Goal: Task Accomplishment & Management: Use online tool/utility

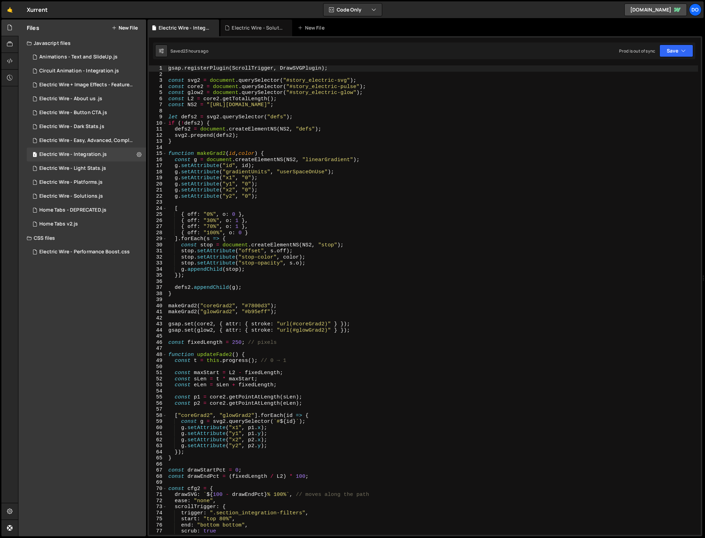
scroll to position [18308, 0]
click at [80, 158] on div "1 Electric Wire - Integration.js 0" at bounding box center [86, 154] width 119 height 14
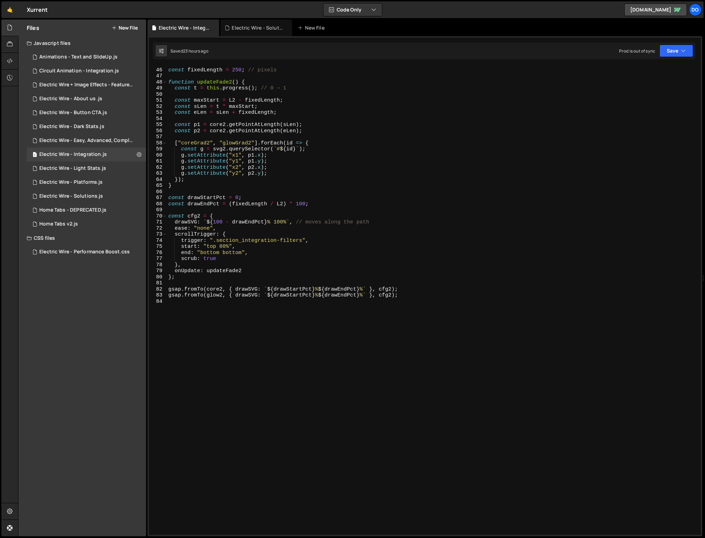
scroll to position [272, 0]
click at [298, 352] on div "const fixedLength = 250 ; // pixels function updateFade2 ( ) { const t = this .…" at bounding box center [432, 301] width 531 height 481
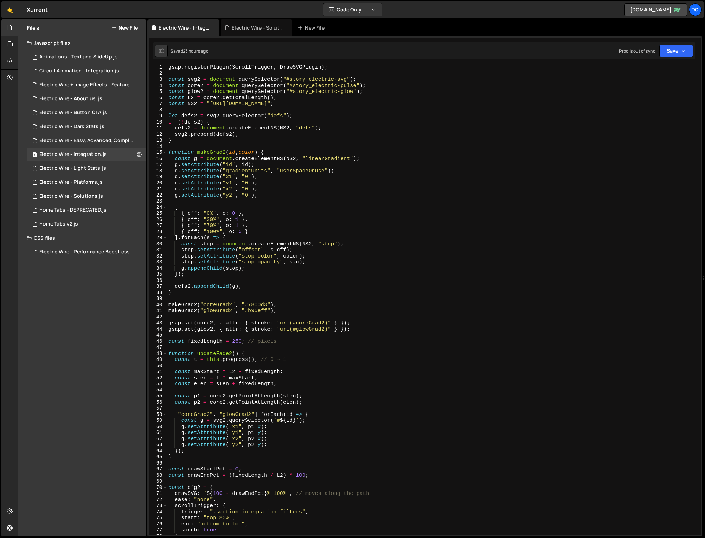
scroll to position [0, 0]
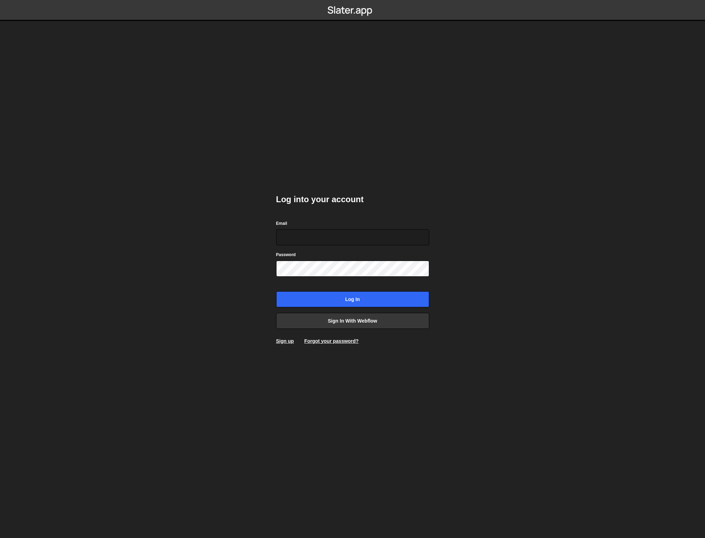
type input "connect@dotfun.co"
click at [365, 293] on input "Log in" at bounding box center [352, 299] width 153 height 16
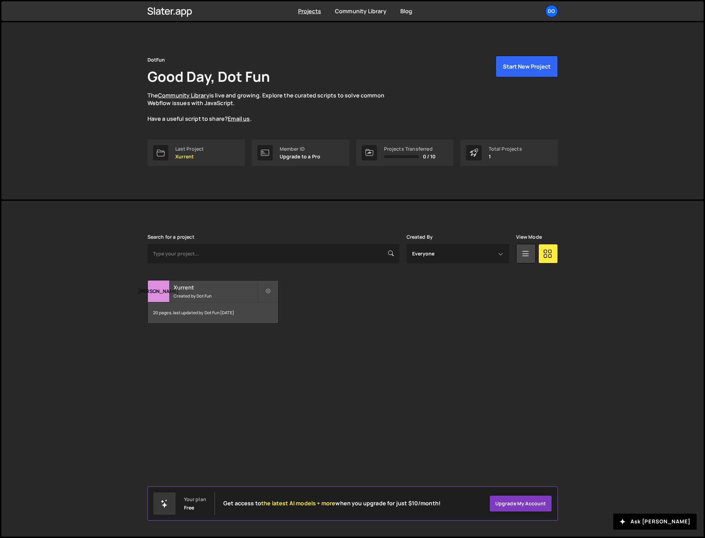
click at [214, 298] on small "Created by Dot Fun" at bounding box center [216, 296] width 84 height 6
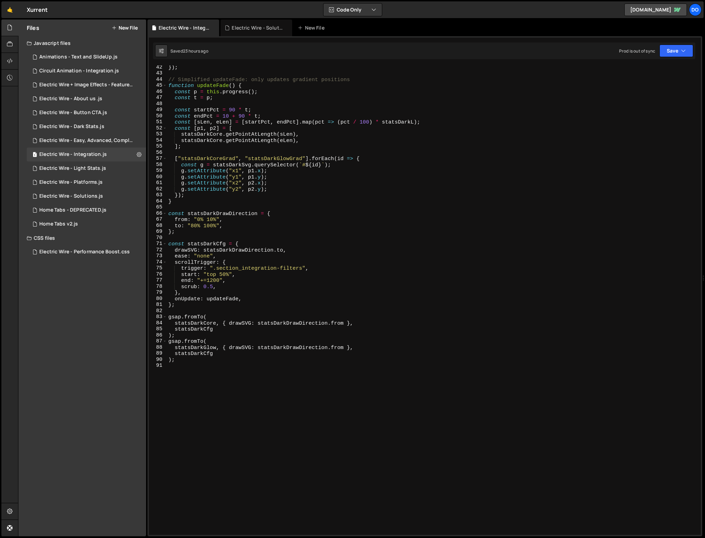
scroll to position [235, 0]
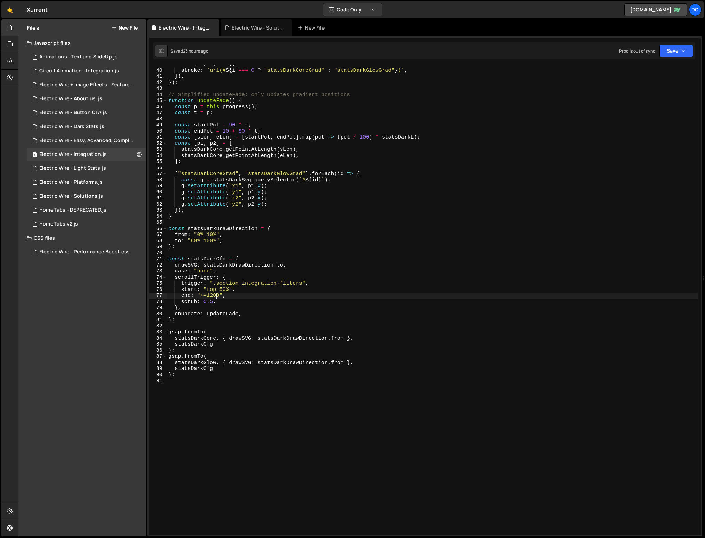
click at [217, 296] on div "attr : ( el , i ) => ({ stroke : ` url(# ${ i === 0 ? "statsDarkCoreGrad" : "st…" at bounding box center [432, 301] width 531 height 481
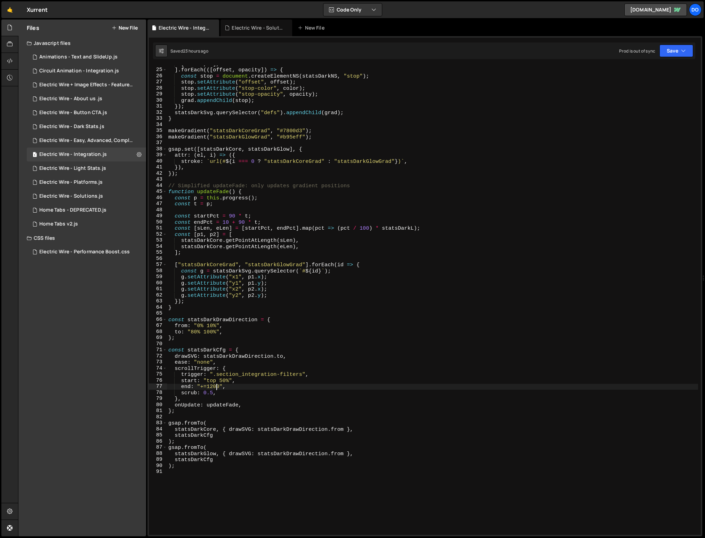
scroll to position [145, 0]
click at [227, 386] on div "[ "100%" , 0 ] , ] . forEach (([ offset , opacity ]) => { const stop = document…" at bounding box center [432, 301] width 531 height 481
click at [219, 386] on div "[ "100%" , 0 ] , ] . forEach (([ offset , opacity ]) => { const stop = document…" at bounding box center [432, 301] width 531 height 481
drag, startPoint x: 213, startPoint y: 389, endPoint x: 207, endPoint y: 389, distance: 5.9
click at [207, 389] on div "[ "100%" , 0 ] , ] . forEach (([ offset , opacity ]) => { const stop = document…" at bounding box center [432, 301] width 531 height 481
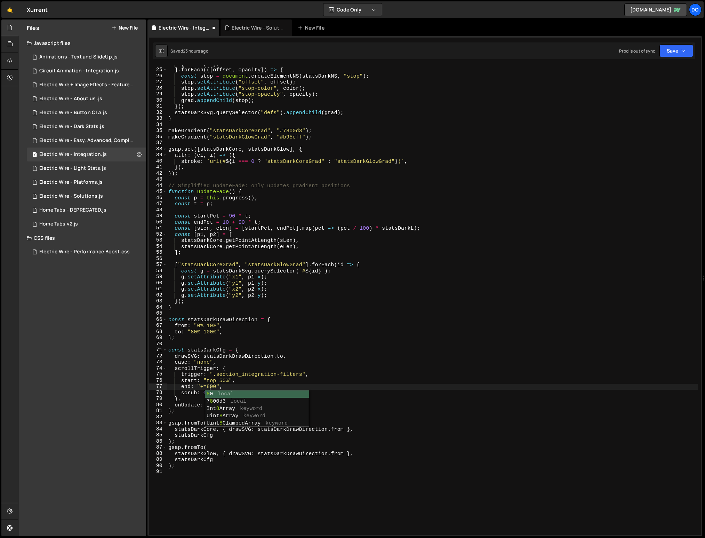
scroll to position [0, 2]
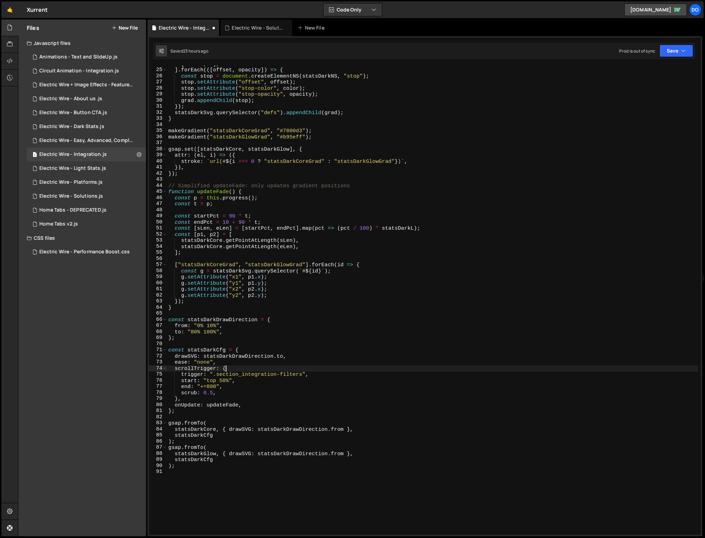
click at [322, 369] on div "[ "100%" , 0 ] , ] . forEach (([ offset , opacity ]) => { const stop = document…" at bounding box center [432, 301] width 531 height 481
click at [671, 57] on div "Saved 23 hours ago Prod is out of sync Upgrade to Edit Save Save to Staging S S…" at bounding box center [424, 50] width 542 height 17
click at [673, 53] on button "Save" at bounding box center [676, 51] width 34 height 13
click at [657, 86] on button "Save to Production S Saved 23 hours ago" at bounding box center [652, 94] width 83 height 23
click at [683, 47] on button "Save" at bounding box center [672, 51] width 42 height 13
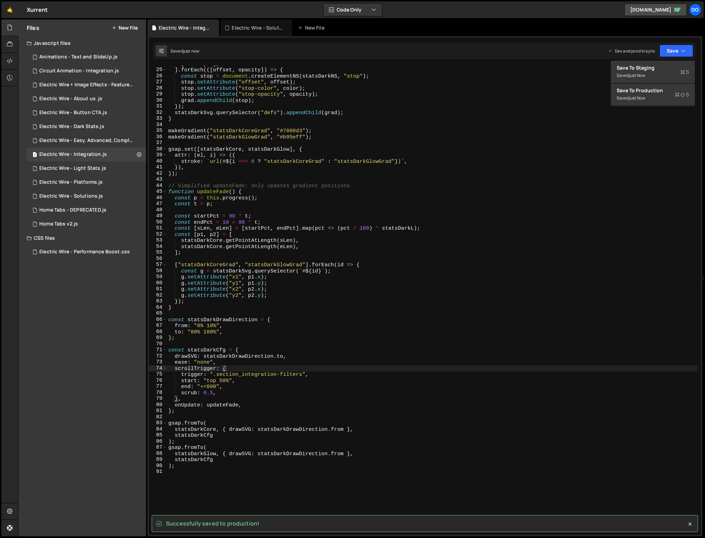
click at [522, 133] on div "[ "100%" , 0 ] , ] . forEach (([ offset , opacity ]) => { const stop = document…" at bounding box center [432, 301] width 531 height 481
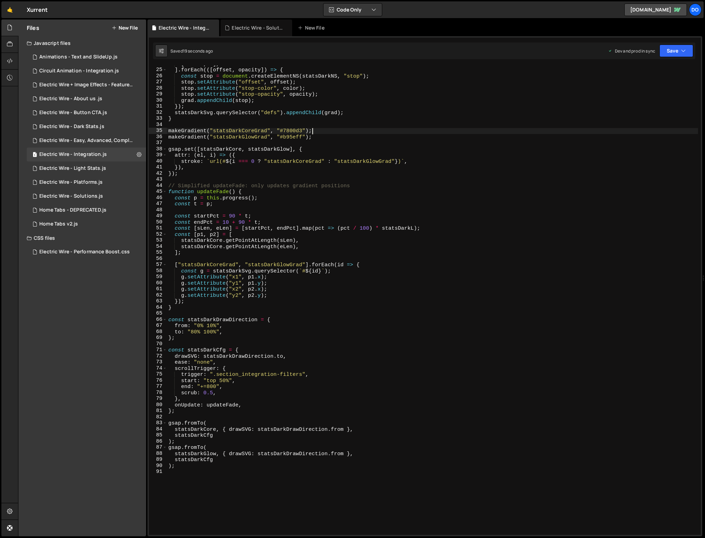
click at [211, 388] on div "[ "100%" , 0 ] , ] . forEach (([ offset , opacity ]) => { const stop = document…" at bounding box center [432, 301] width 531 height 481
click at [295, 367] on div "[ "100%" , 0 ] , ] . forEach (([ offset , opacity ]) => { const stop = document…" at bounding box center [432, 301] width 531 height 481
click at [671, 52] on button "Save" at bounding box center [676, 51] width 34 height 13
click at [652, 94] on div "Saved 21 seconds ago" at bounding box center [653, 98] width 72 height 8
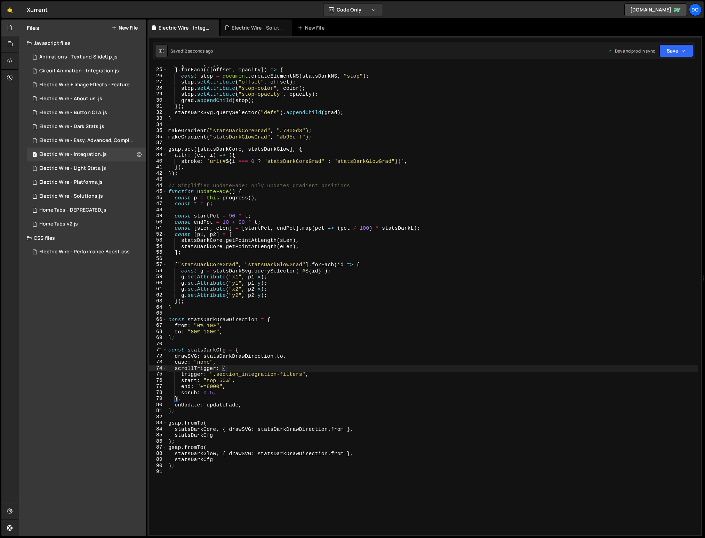
click at [210, 389] on div "[ "100%" , 0 ] , ] . forEach (([ offset , opacity ]) => { const stop = document…" at bounding box center [432, 301] width 531 height 481
click at [677, 59] on div "XXXXXXXXXXXXXXXXXXXXXXXXXXXXXXXXXXXXXXXXXXXXXXXXXXXXXXXXXXXXXXXXXXXXXXXXXXXXXXX…" at bounding box center [424, 286] width 555 height 500
click at [681, 52] on icon "button" at bounding box center [683, 50] width 5 height 7
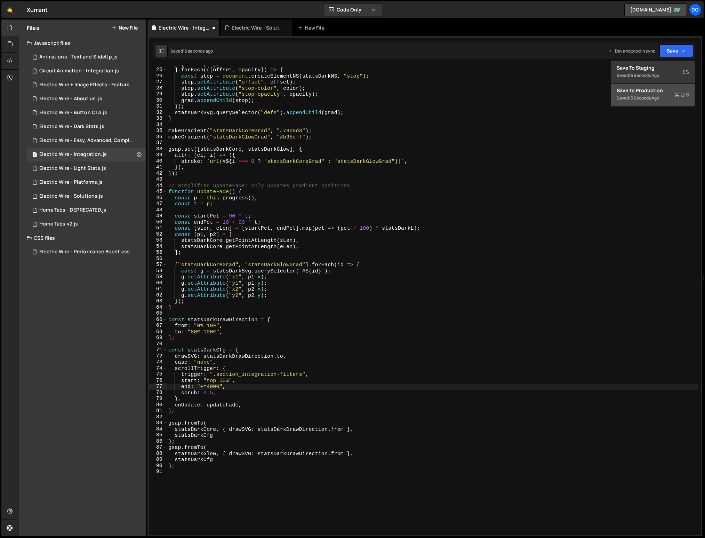
click at [662, 87] on button "Save to Production S Saved 15 seconds ago" at bounding box center [652, 94] width 83 height 23
click at [211, 363] on div "[ "100%" , 0 ] , ] . forEach (([ offset , opacity ]) => { const stop = document…" at bounding box center [432, 301] width 531 height 481
click at [207, 388] on div "[ "100%" , 0 ] , ] . forEach (([ offset , opacity ]) => { const stop = document…" at bounding box center [432, 301] width 531 height 481
click at [669, 53] on button "Save" at bounding box center [676, 51] width 34 height 13
click at [654, 88] on div "Save to Production S" at bounding box center [653, 90] width 72 height 7
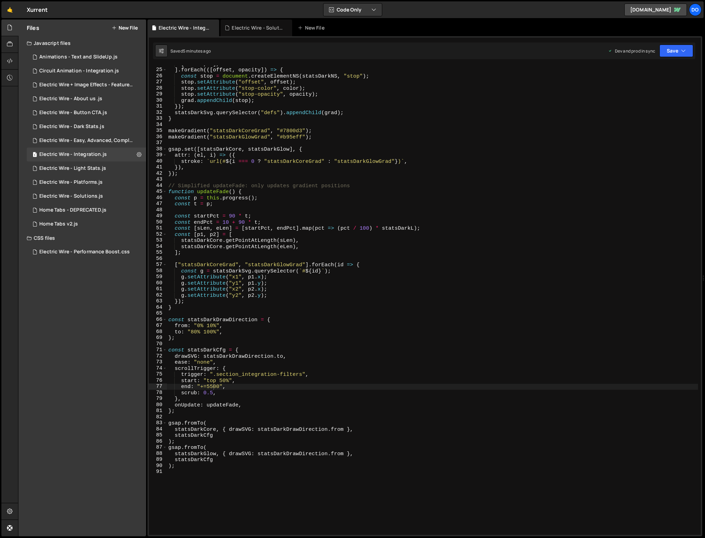
click at [214, 388] on div "[ "100%" , 0 ] , ] . forEach (([ offset , opacity ]) => { const stop = document…" at bounding box center [432, 301] width 531 height 481
click at [212, 387] on div "[ "100%" , 0 ] , ] . forEach (([ offset , opacity ]) => { const stop = document…" at bounding box center [432, 301] width 531 height 481
click at [213, 389] on div "[ "100%" , 0 ] , ] . forEach (([ offset , opacity ]) => { const stop = document…" at bounding box center [432, 299] width 531 height 469
click at [213, 389] on div "[ "100%" , 0 ] , ] . forEach (([ offset , opacity ]) => { const stop = document…" at bounding box center [432, 301] width 531 height 481
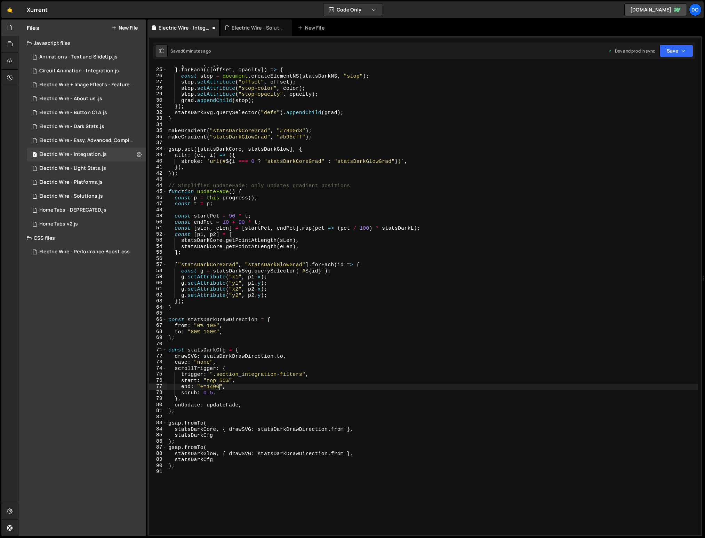
scroll to position [0, 3]
click at [423, 252] on div "[ "100%" , 0 ] , ] . forEach (([ offset , opacity ]) => { const stop = document…" at bounding box center [432, 301] width 531 height 481
click at [684, 54] on icon "button" at bounding box center [683, 50] width 5 height 7
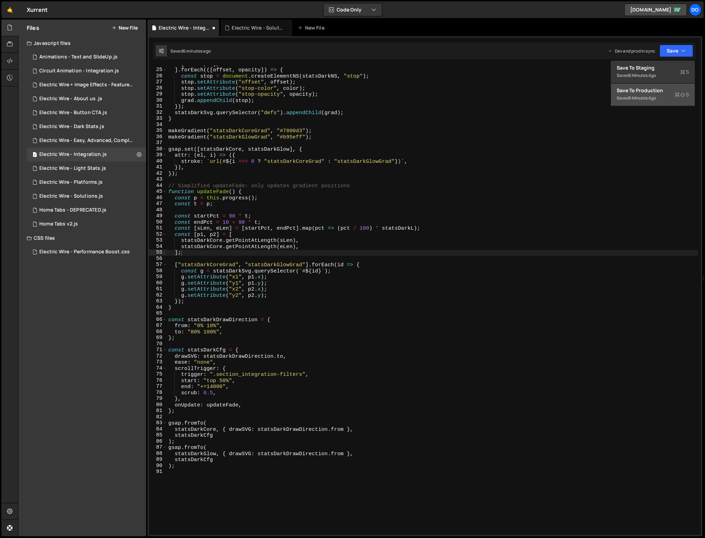
click at [640, 93] on div "Save to Production S" at bounding box center [653, 90] width 72 height 7
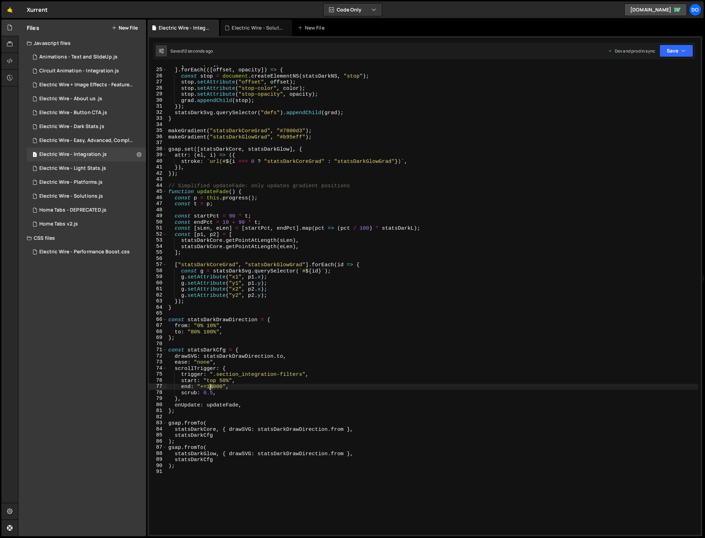
click at [210, 385] on div "[ "100%" , 0 ] , ] . forEach (([ offset , opacity ]) => { const stop = document…" at bounding box center [432, 301] width 531 height 481
click at [382, 340] on div "[ "100%" , 0 ] , ] . forEach (([ offset , opacity ]) => { const stop = document…" at bounding box center [432, 301] width 531 height 481
click at [658, 52] on div "Dev and prod in sync Upgrade to Edit Save Save to Staging S Saved 15 seconds ag…" at bounding box center [650, 51] width 85 height 13
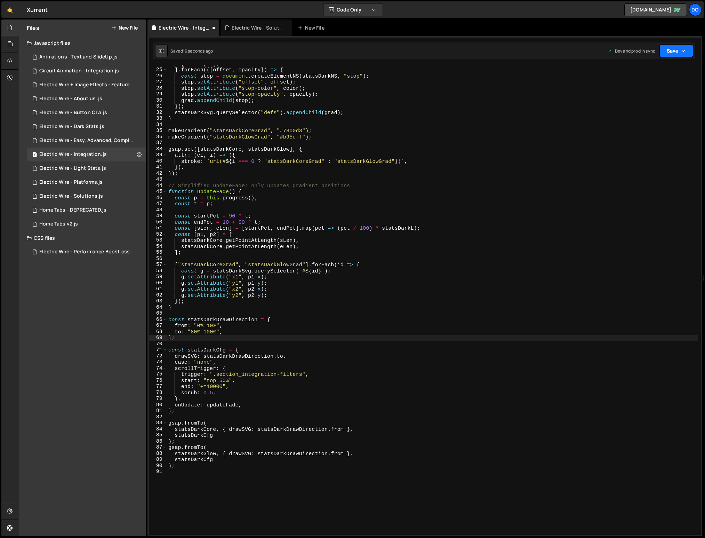
click at [664, 51] on button "Save" at bounding box center [676, 51] width 34 height 13
click at [656, 91] on div "Save to Production S" at bounding box center [653, 90] width 72 height 7
drag, startPoint x: 213, startPoint y: 385, endPoint x: 208, endPoint y: 385, distance: 4.9
click at [208, 385] on div "[ "100%" , 0 ] , ] . forEach (([ offset , opacity ]) => { const stop = document…" at bounding box center [432, 301] width 531 height 481
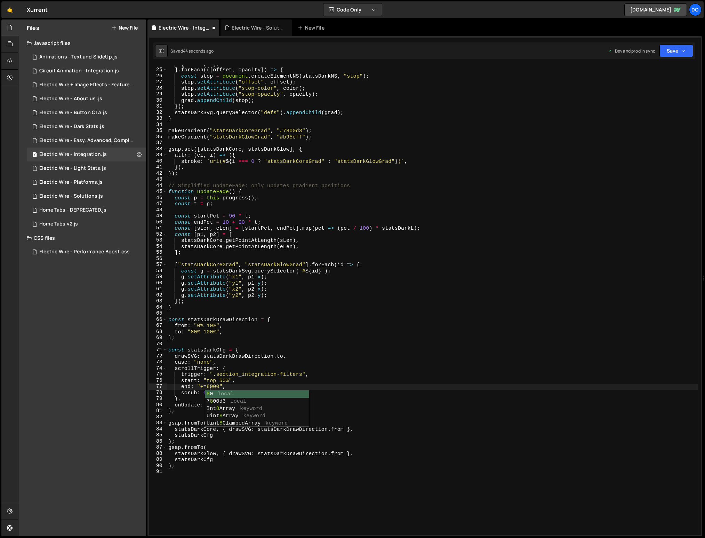
scroll to position [0, 2]
click at [678, 50] on button "Save" at bounding box center [676, 51] width 34 height 13
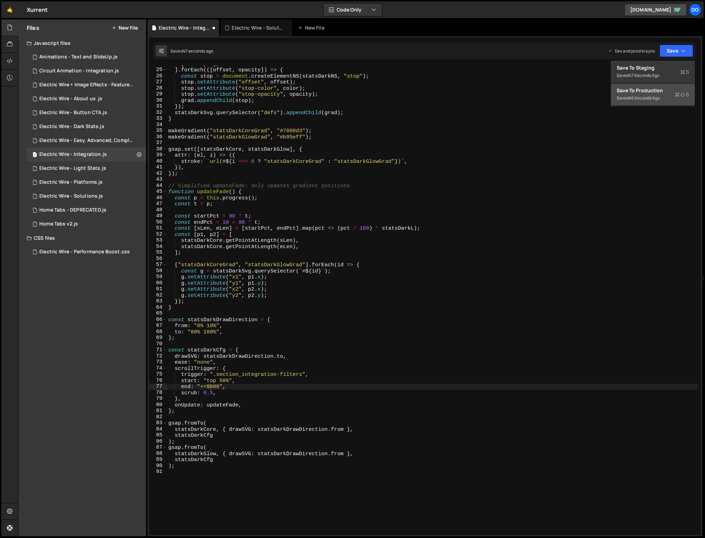
click at [648, 94] on div "Saved 46 seconds ago" at bounding box center [653, 98] width 72 height 8
click at [213, 389] on div "[ "100%" , 0 ] , ] . forEach (([ offset , opacity ]) => { const stop = document…" at bounding box center [432, 301] width 531 height 481
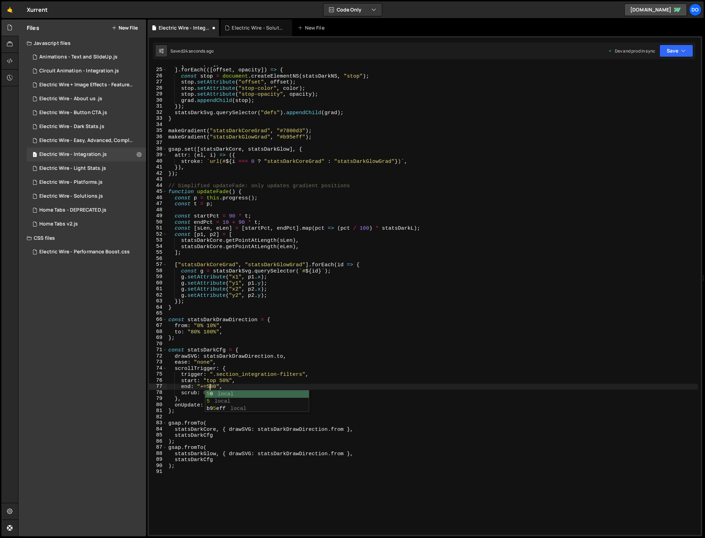
scroll to position [0, 3]
click at [672, 52] on button "Save" at bounding box center [676, 51] width 34 height 13
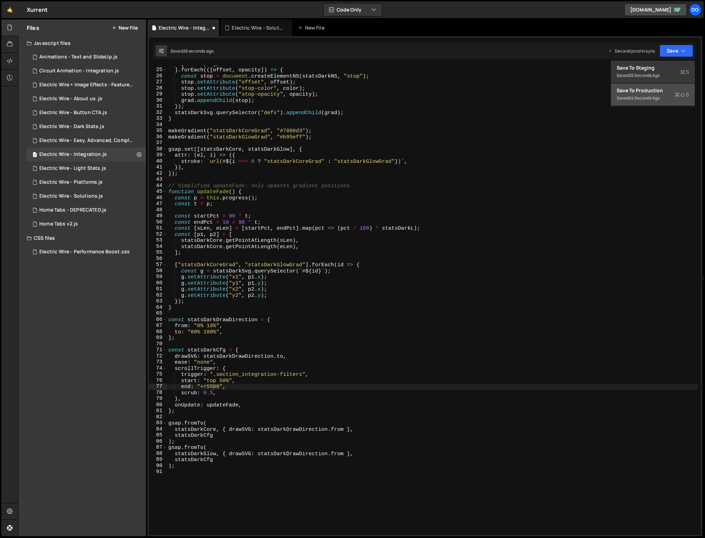
click at [650, 88] on div "Save to Production S" at bounding box center [653, 90] width 72 height 7
drag, startPoint x: 213, startPoint y: 386, endPoint x: 208, endPoint y: 386, distance: 4.9
click at [208, 386] on div "[ "100%" , 0 ] , ] . forEach (([ offset , opacity ]) => { const stop = document…" at bounding box center [432, 301] width 531 height 481
click at [685, 51] on icon "button" at bounding box center [683, 50] width 5 height 7
click at [647, 94] on div "Saved 1 minute ago" at bounding box center [653, 98] width 72 height 8
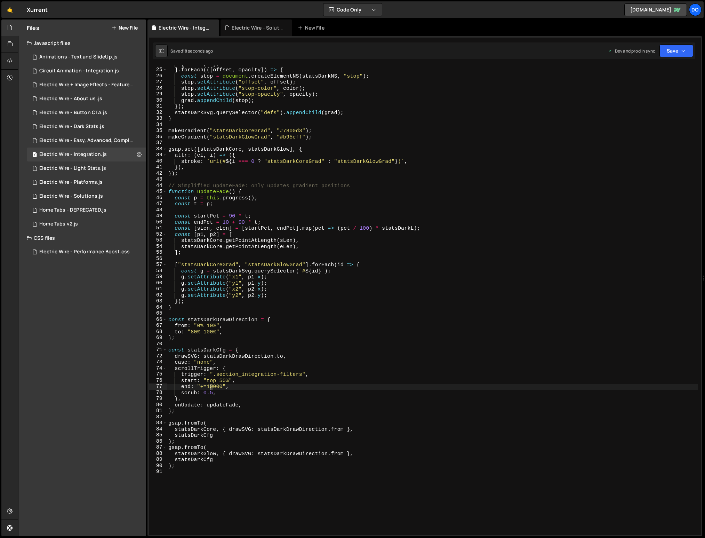
click at [211, 387] on div "[ "100%" , 0 ] , ] . forEach (([ offset , opacity ]) => { const stop = document…" at bounding box center [432, 301] width 531 height 481
click at [667, 56] on button "Save" at bounding box center [676, 51] width 34 height 13
click at [649, 96] on div "20 seconds ago" at bounding box center [644, 98] width 31 height 6
click at [233, 387] on div "[ "100%" , 0 ] , ] . forEach (([ offset , opacity ]) => { const stop = document…" at bounding box center [432, 301] width 531 height 481
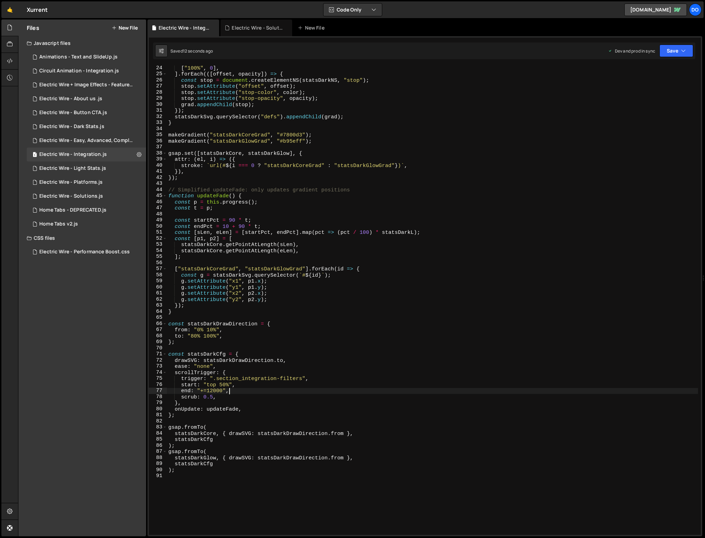
scroll to position [141, 0]
click at [247, 225] on div "[ "100%" , 0 ] , ] . forEach (([ offset , opacity ]) => { const stop = document…" at bounding box center [432, 305] width 531 height 481
click at [238, 228] on div "[ "100%" , 0 ] , ] . forEach (([ offset , opacity ]) => { const stop = document…" at bounding box center [432, 305] width 531 height 481
click at [235, 220] on div "[ "100%" , 0 ] , ] . forEach (([ offset , opacity ]) => { const stop = document…" at bounding box center [432, 305] width 531 height 481
click at [230, 221] on div "[ "100%" , 0 ] , ] . forEach (([ offset , opacity ]) => { const stop = document…" at bounding box center [432, 305] width 531 height 481
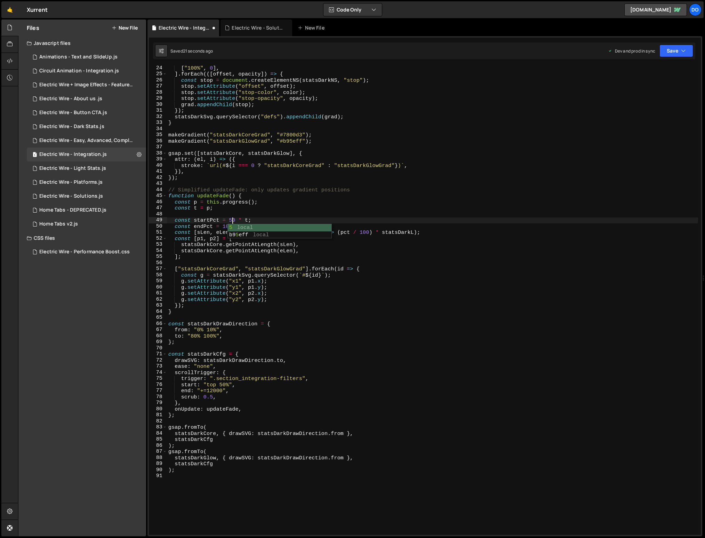
click at [286, 209] on div "[ "100%" , 0 ] , ] . forEach (([ offset , opacity ]) => { const stop = document…" at bounding box center [432, 305] width 531 height 481
click at [240, 225] on div "[ "100%" , 0 ] , ] . forEach (([ offset , opacity ]) => { const stop = document…" at bounding box center [432, 305] width 531 height 481
click at [213, 392] on div "[ "100%" , 0 ] , ] . forEach (([ offset , opacity ]) => { const stop = document…" at bounding box center [432, 305] width 531 height 481
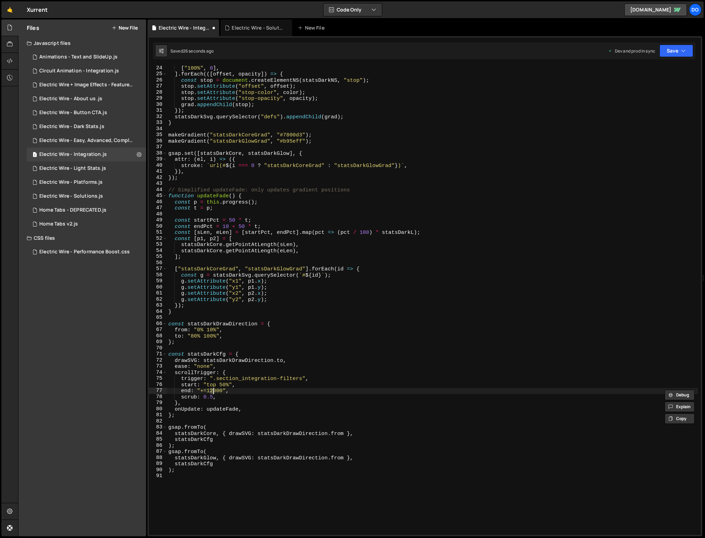
type textarea "end: "+=10000","
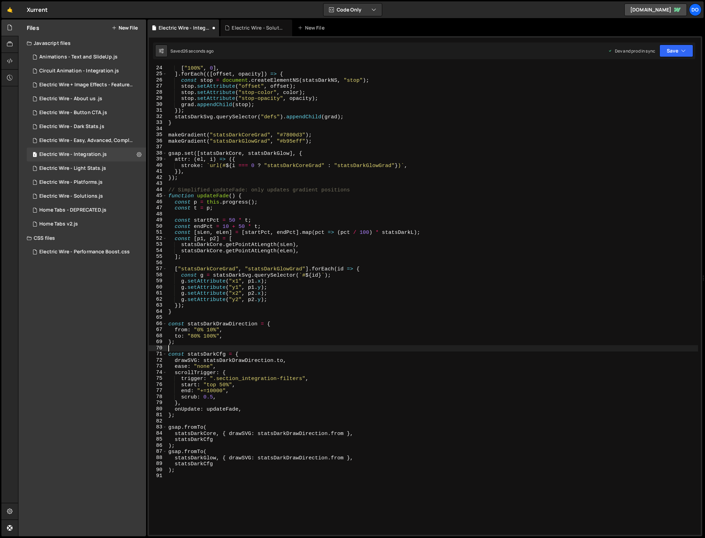
click at [344, 345] on div "[ "100%" , 0 ] , ] . forEach (([ offset , opacity ]) => { const stop = document…" at bounding box center [432, 305] width 531 height 481
click at [673, 53] on button "Save" at bounding box center [676, 51] width 34 height 13
click at [656, 94] on div "Saved 25 seconds ago" at bounding box center [653, 98] width 72 height 8
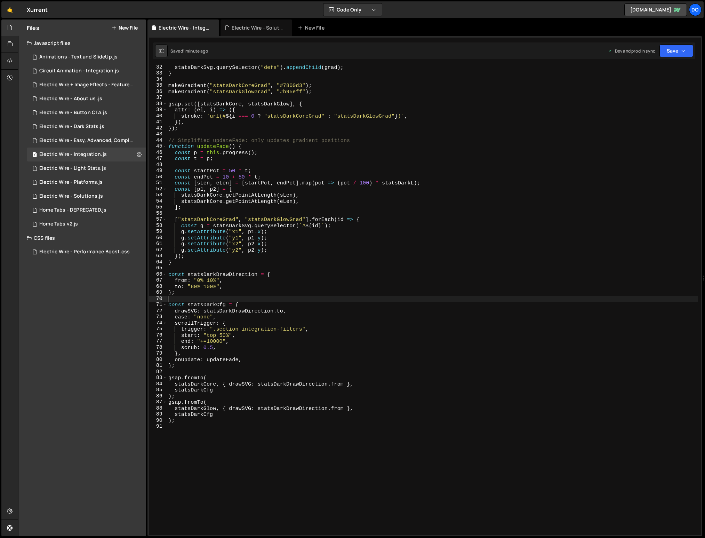
scroll to position [213, 0]
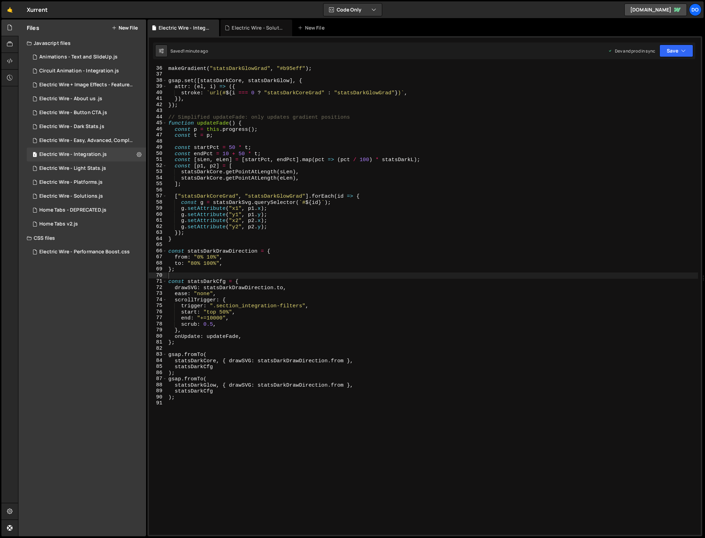
click at [221, 330] on div "makeGradient ( "statsDarkGlowGrad" , "#b95eff" ) ; gsap . set ([ statsDarkCore …" at bounding box center [432, 305] width 531 height 481
click at [228, 322] on div "makeGradient ( "statsDarkGlowGrad" , "#b95eff" ) ; gsap . set ([ statsDarkCore …" at bounding box center [432, 305] width 531 height 481
click at [210, 319] on div "makeGradient ( "statsDarkGlowGrad" , "#b95eff" ) ; gsap . set ([ statsDarkCore …" at bounding box center [432, 305] width 531 height 481
click at [287, 326] on div "makeGradient ( "statsDarkGlowGrad" , "#b95eff" ) ; gsap . set ([ statsDarkCore …" at bounding box center [432, 305] width 531 height 481
drag, startPoint x: 214, startPoint y: 317, endPoint x: 207, endPoint y: 317, distance: 6.3
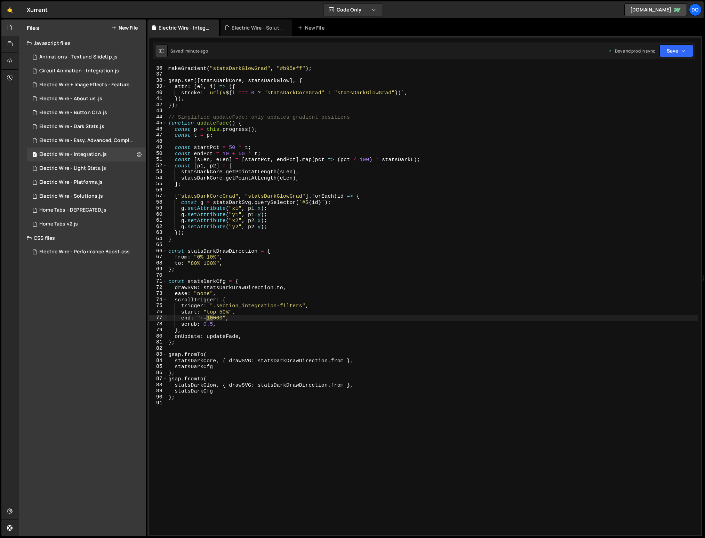
click at [207, 317] on div "makeGradient ( "statsDarkGlowGrad" , "#b95eff" ) ; gsap . set ([ statsDarkCore …" at bounding box center [432, 305] width 531 height 481
click at [670, 55] on button "Save" at bounding box center [676, 51] width 34 height 13
click at [656, 90] on div "Save to Production S" at bounding box center [653, 90] width 72 height 7
click at [208, 318] on div "makeGradient ( "statsDarkGlowGrad" , "#b95eff" ) ; gsap . set ([ statsDarkCore …" at bounding box center [432, 305] width 531 height 481
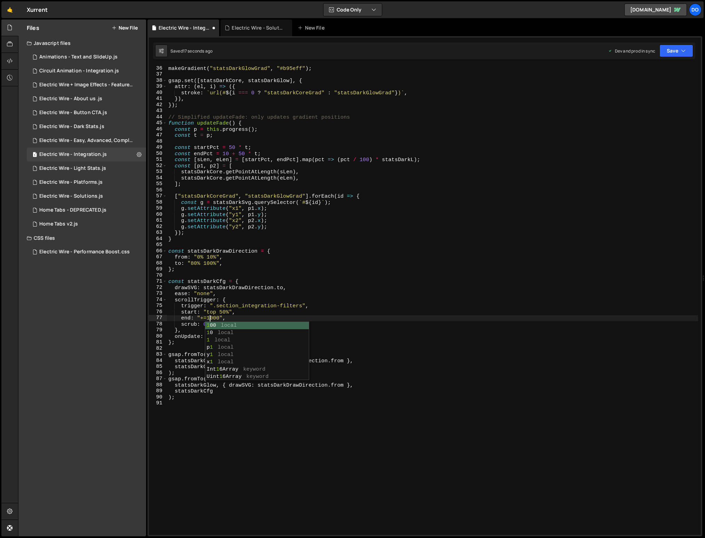
scroll to position [0, 3]
drag, startPoint x: 672, startPoint y: 58, endPoint x: 674, endPoint y: 54, distance: 4.8
click at [673, 56] on div "Saved 18 seconds ago Dev and prod in sync Upgrade to Edit Save Save to Staging …" at bounding box center [424, 50] width 542 height 17
click at [674, 54] on button "Save" at bounding box center [676, 51] width 34 height 13
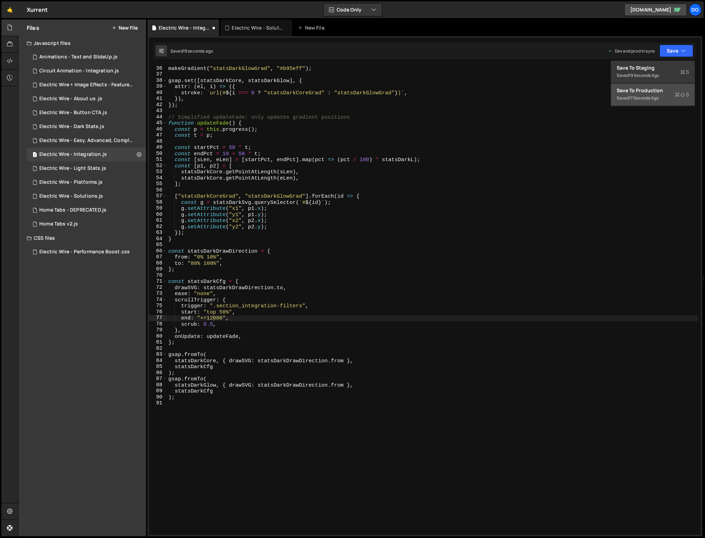
click at [654, 88] on div "Save to Production S" at bounding box center [653, 90] width 72 height 7
click at [419, 197] on div "makeGradient ( "statsDarkGlowGrad" , "#b95eff" ) ; gsap . set ([ statsDarkCore …" at bounding box center [432, 305] width 531 height 481
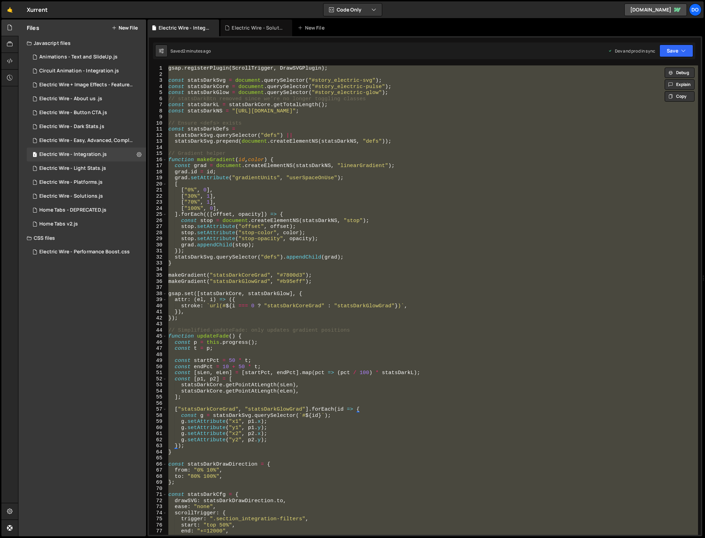
scroll to position [0, 0]
click at [270, 219] on div "gsap . registerPlugin ( ScrollTrigger , DrawSVGPlugin ) ; const statsDarkSvg = …" at bounding box center [432, 299] width 531 height 469
type textarea "// );"
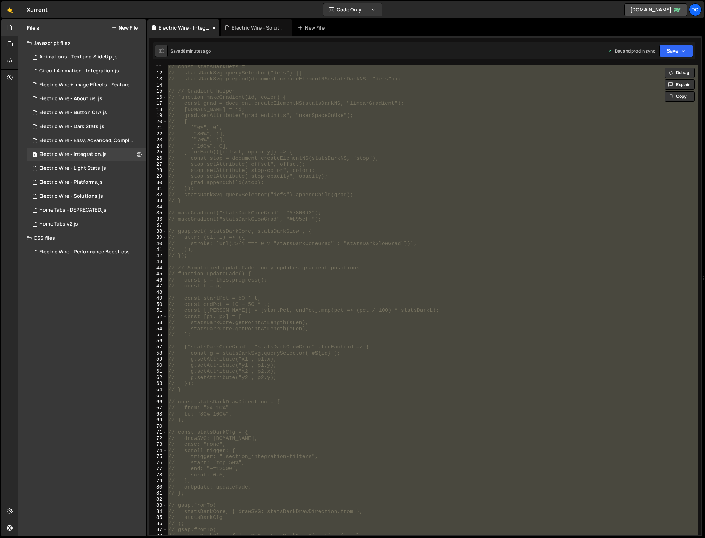
scroll to position [316, 0]
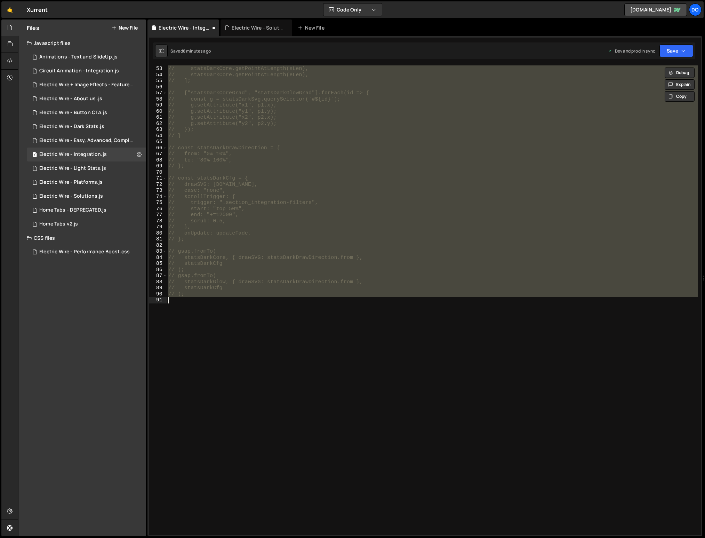
click at [286, 328] on div "// const [p1, p2] = [ // statsDarkCore.getPointAtLength(sLen), // statsDarkCore…" at bounding box center [432, 299] width 531 height 469
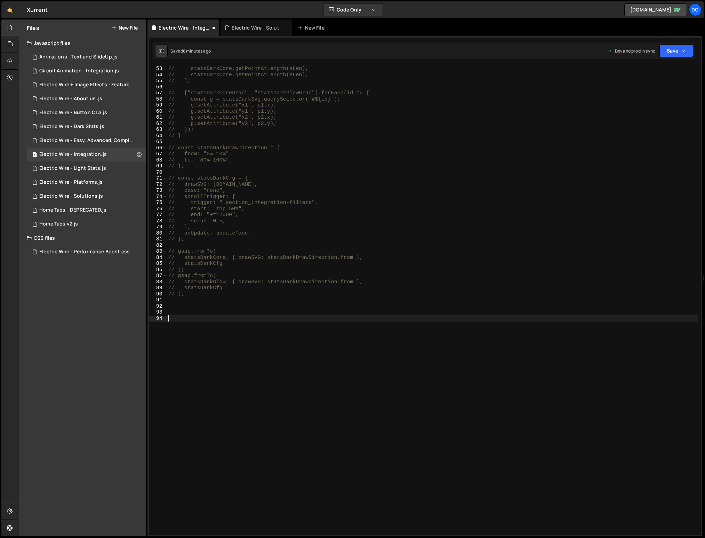
scroll to position [687, 0]
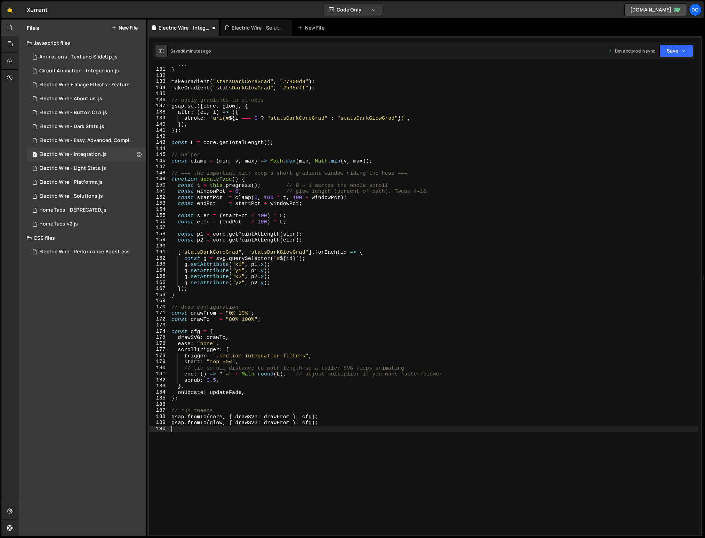
click at [365, 300] on div "}) ; } makeGradient ( "statsDarkCoreGrad" , "#7800d3" ) ; makeGradient ( "stats…" at bounding box center [434, 301] width 528 height 481
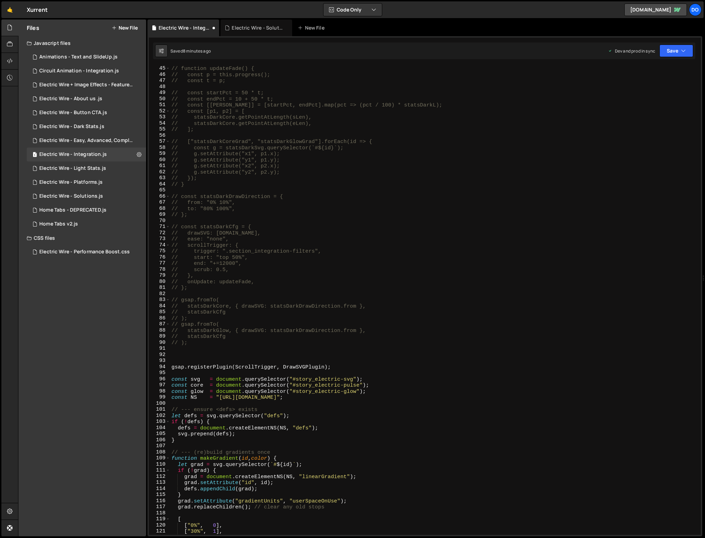
scroll to position [268, 0]
click at [673, 55] on button "Save" at bounding box center [676, 51] width 34 height 13
click at [658, 88] on div "Save to Production S" at bounding box center [653, 90] width 72 height 7
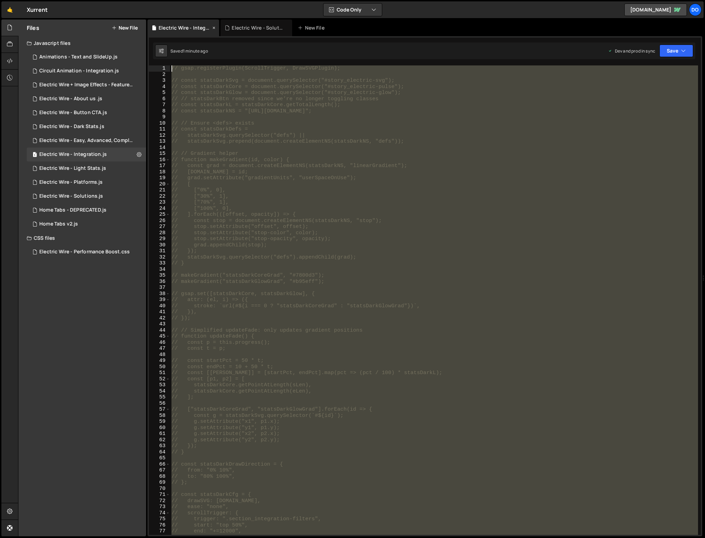
scroll to position [0, 0]
drag, startPoint x: 198, startPoint y: 288, endPoint x: 147, endPoint y: 23, distance: 269.5
click at [147, 23] on div "Debug Explain Copy Electric Wire - Integration.js Electric Wire - Solutions.js …" at bounding box center [424, 277] width 555 height 517
type textarea "// gsap.registerPlugin(ScrollTrigger, DrawSVGPlugin);"
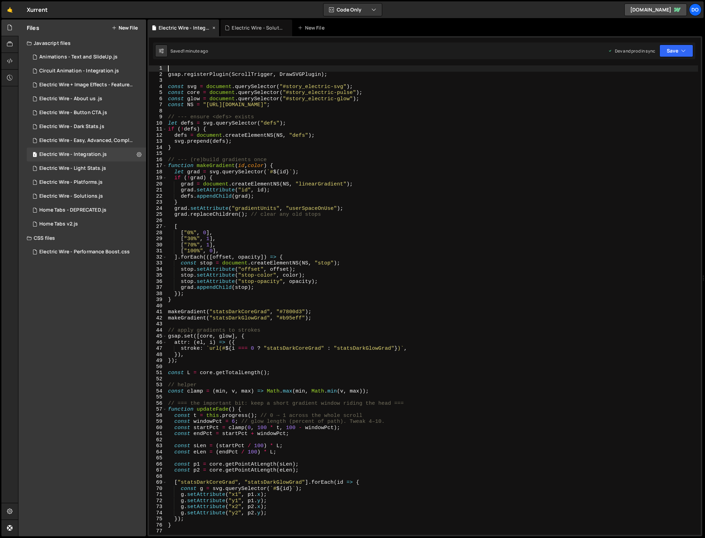
type textarea "gsap.registerPlugin(ScrollTrigger, DrawSVGPlugin);"
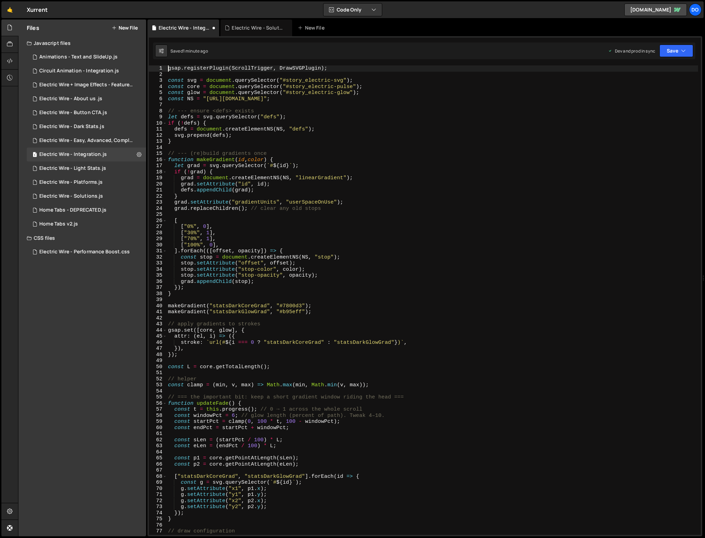
click at [676, 59] on div "XXXXXXXXXXXXXXXXXXXXXXXXXXXXXXXXXXXXXXXXXXXXXXXXXXXXXXXXXXXXXXXXXXXXXXXXXXXXXXX…" at bounding box center [424, 286] width 555 height 500
click at [679, 54] on button "Save" at bounding box center [676, 51] width 34 height 13
click at [656, 95] on div "Saved 1 minute ago" at bounding box center [653, 98] width 72 height 8
